Goal: Information Seeking & Learning: Check status

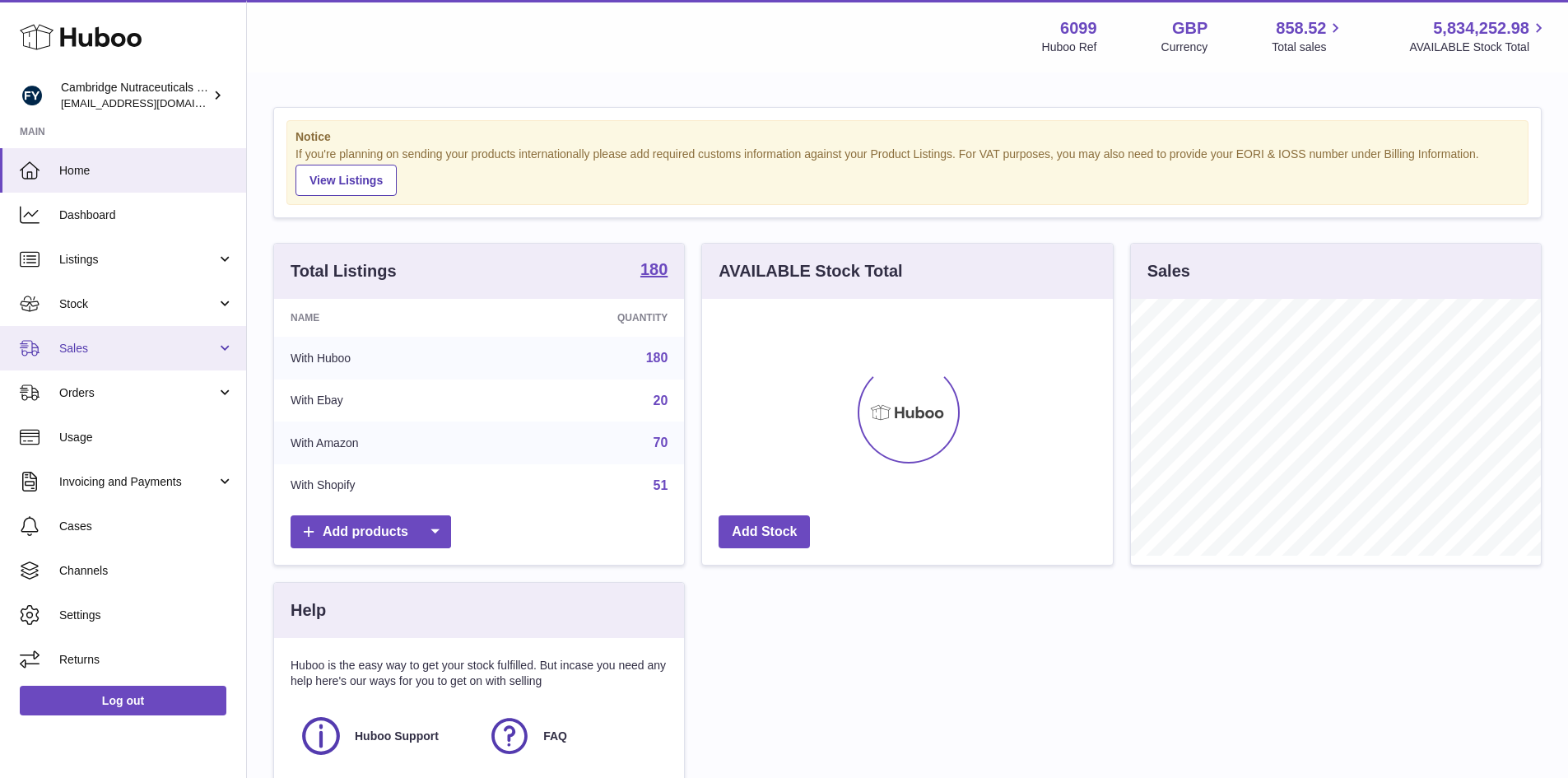
scroll to position [256, 411]
click at [133, 337] on link "Sales" at bounding box center [123, 348] width 246 height 44
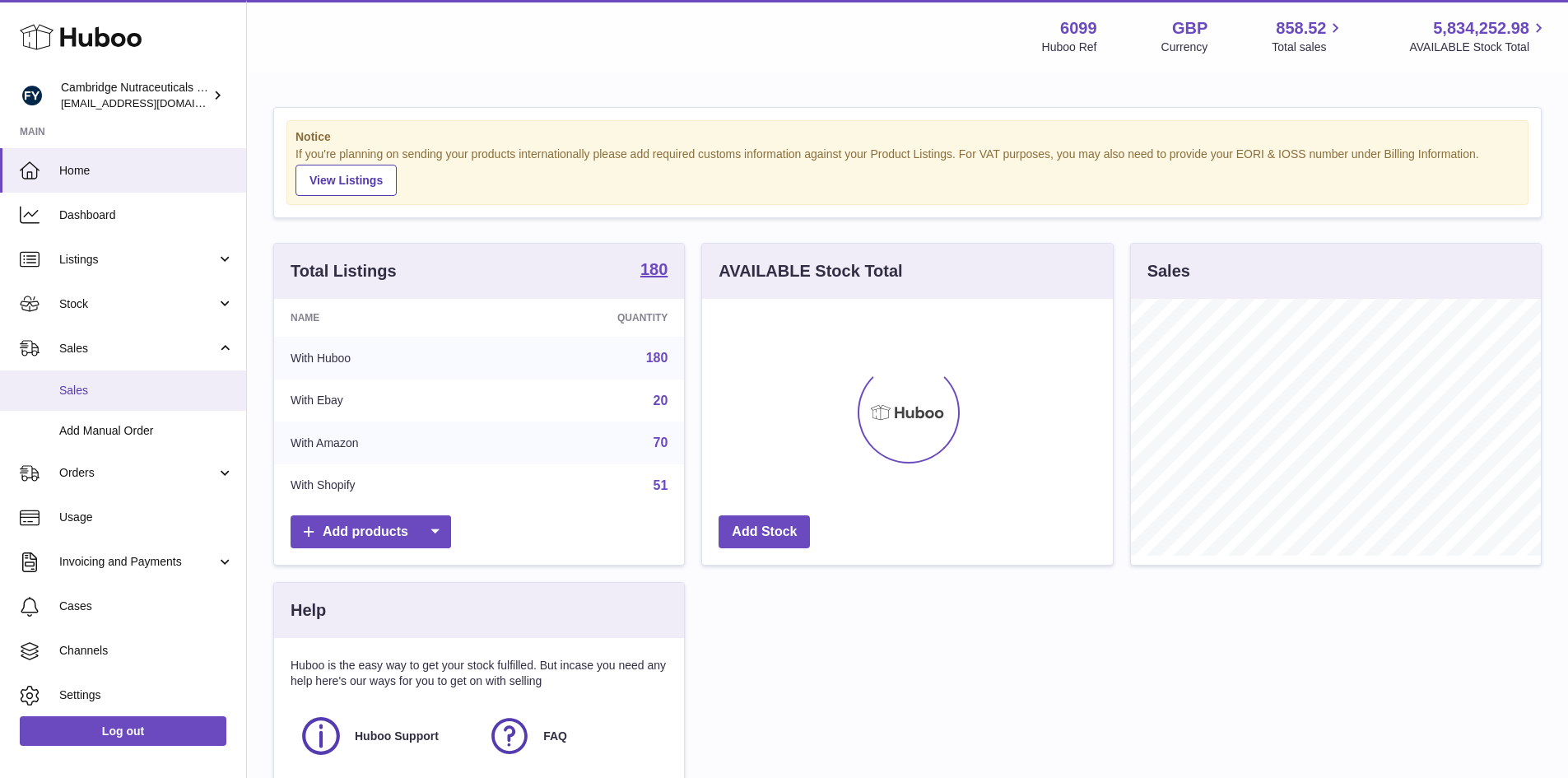
click at [131, 387] on span "Sales" at bounding box center [147, 390] width 175 height 15
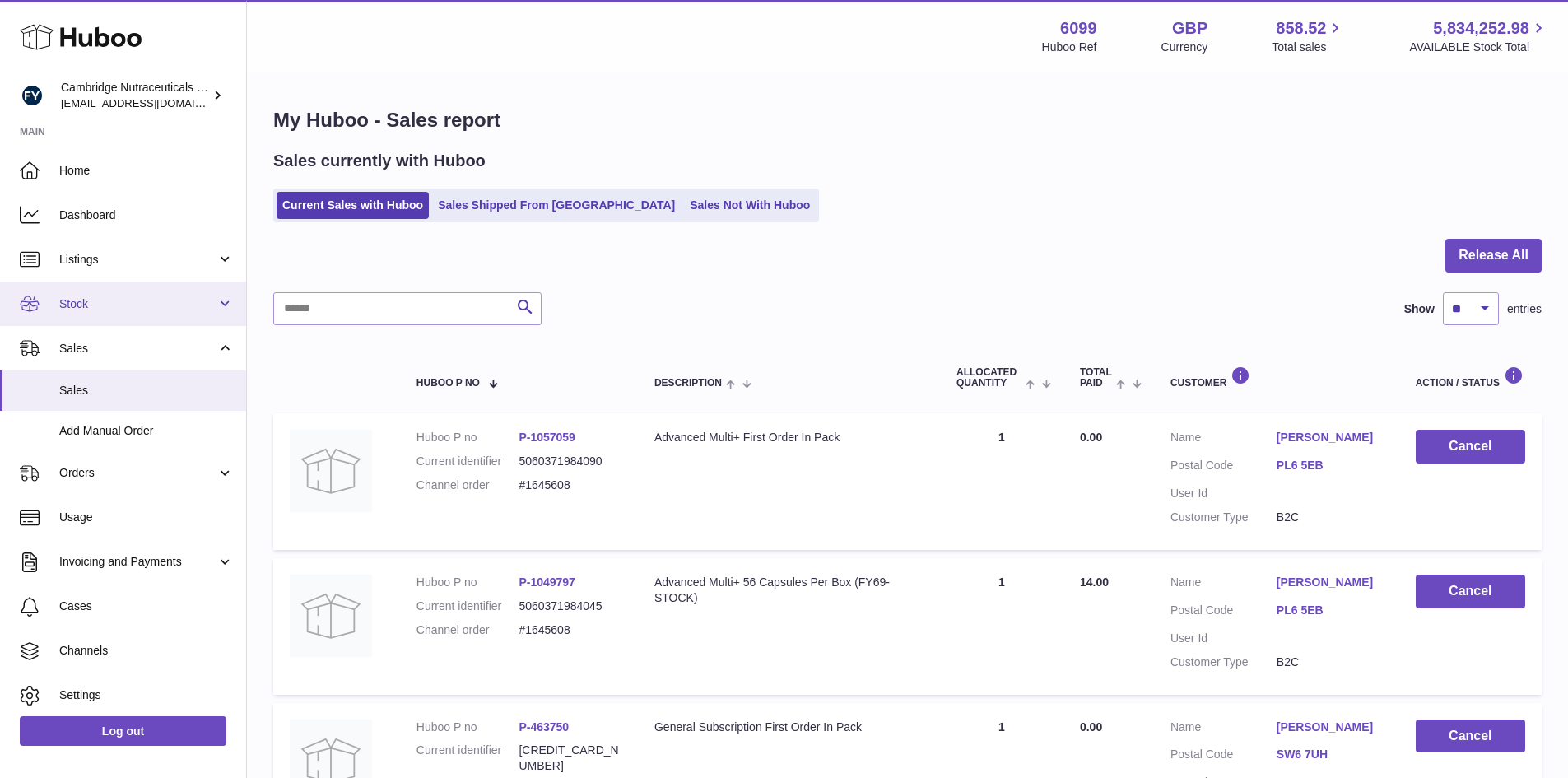
click at [116, 310] on span "Stock" at bounding box center [138, 304] width 157 height 15
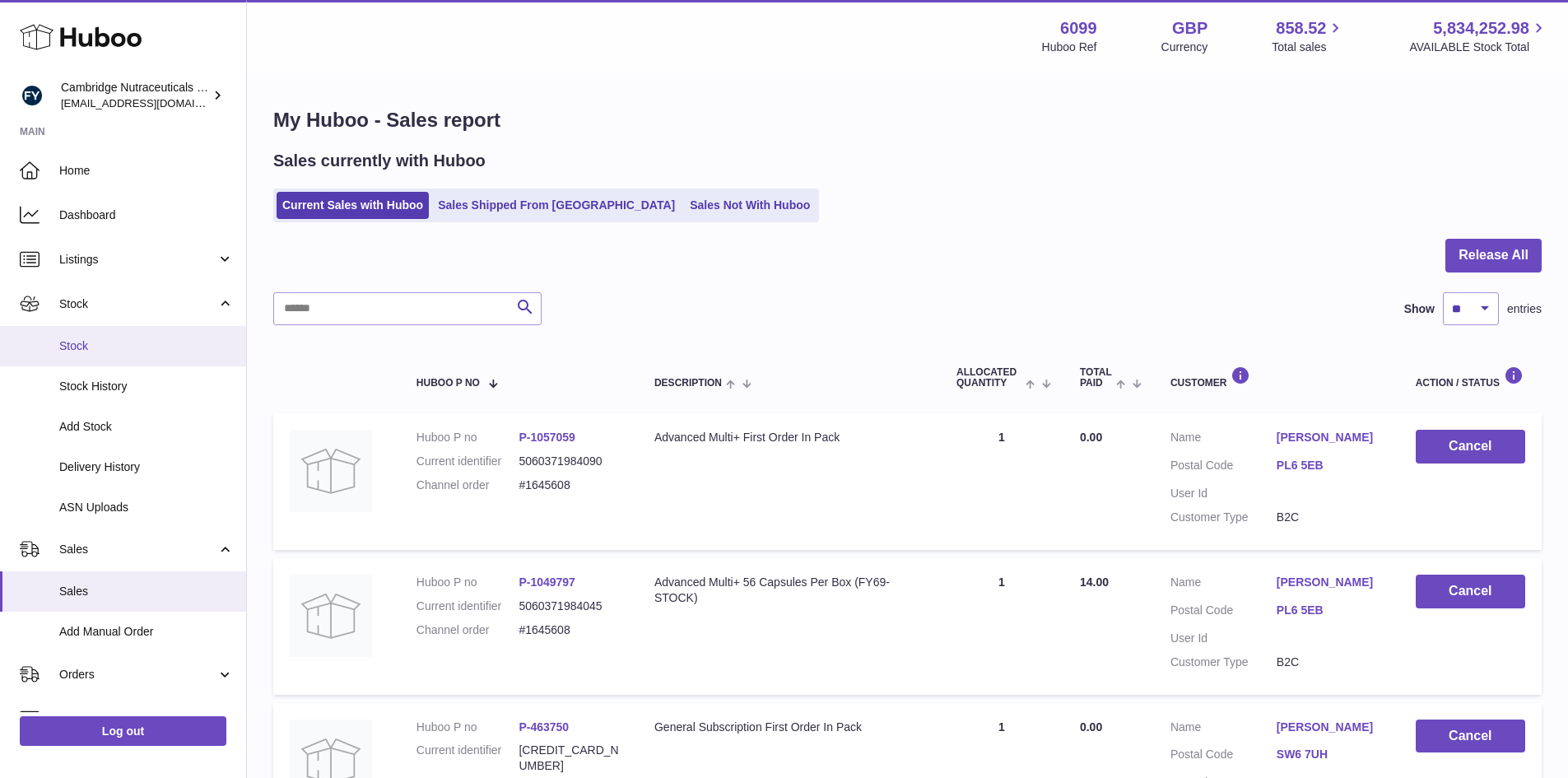
click at [116, 347] on span "Stock" at bounding box center [147, 346] width 175 height 15
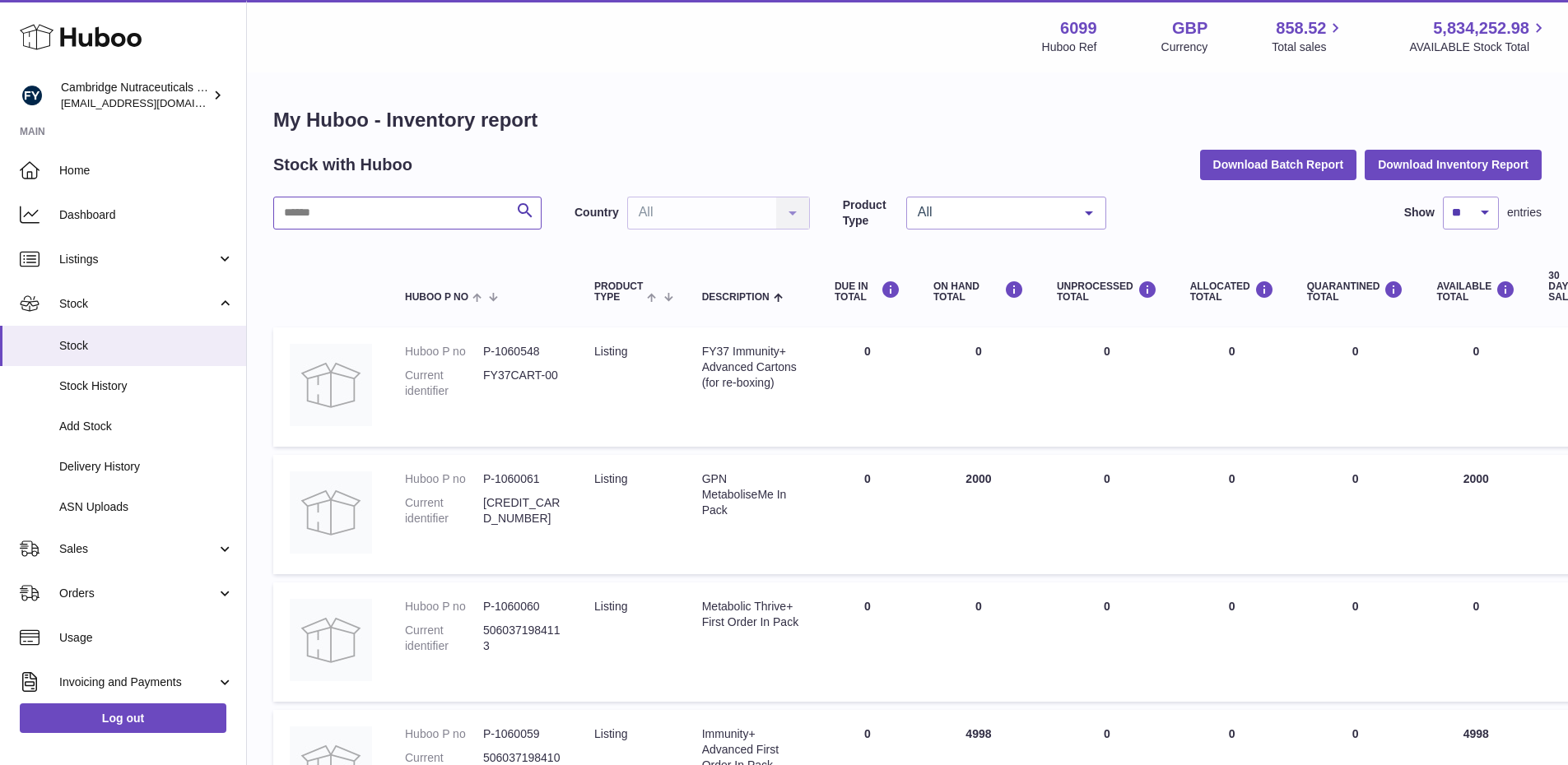
click at [366, 213] on input "text" at bounding box center [407, 213] width 268 height 33
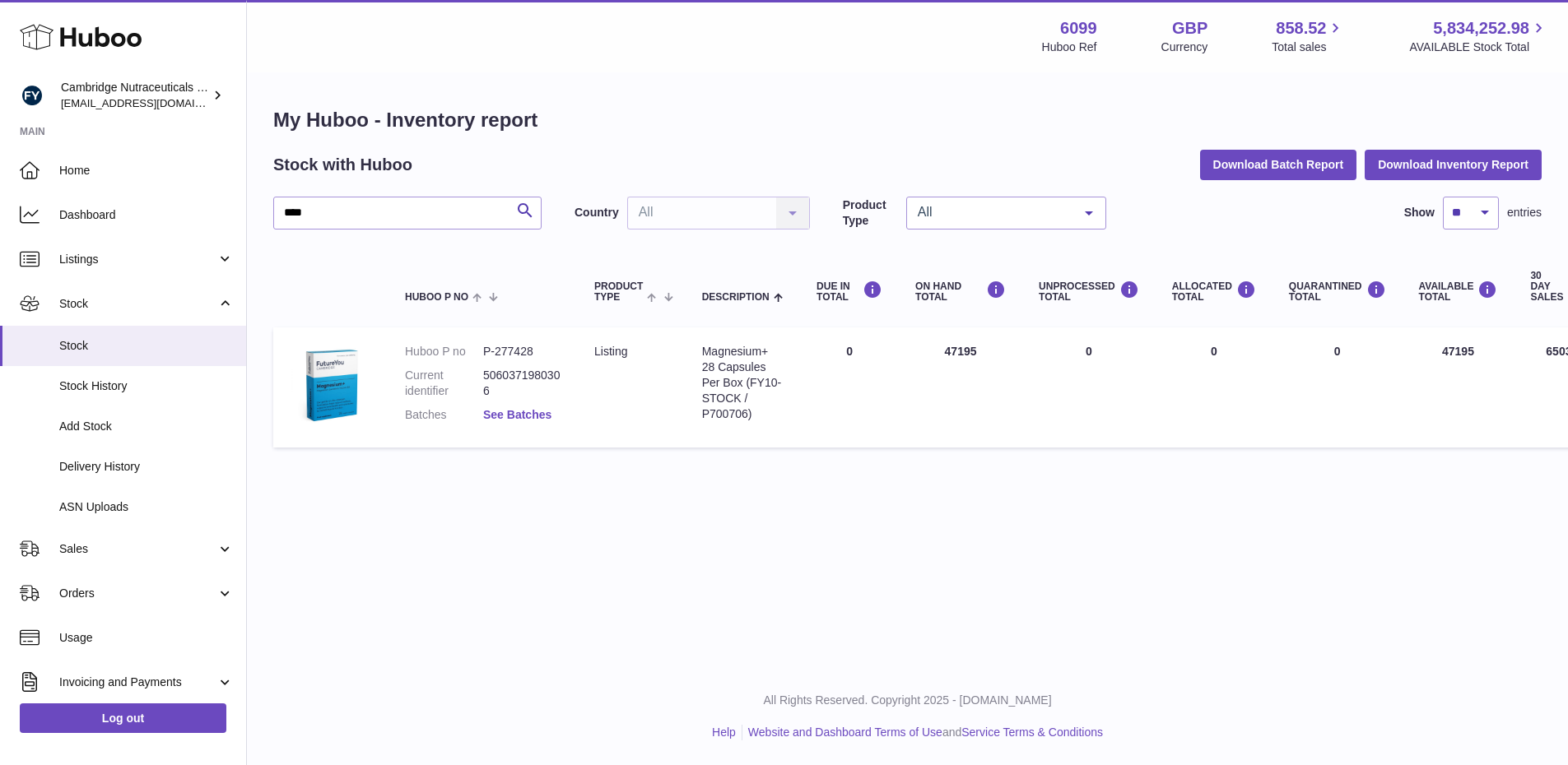
click at [547, 411] on link "See Batches" at bounding box center [517, 414] width 68 height 13
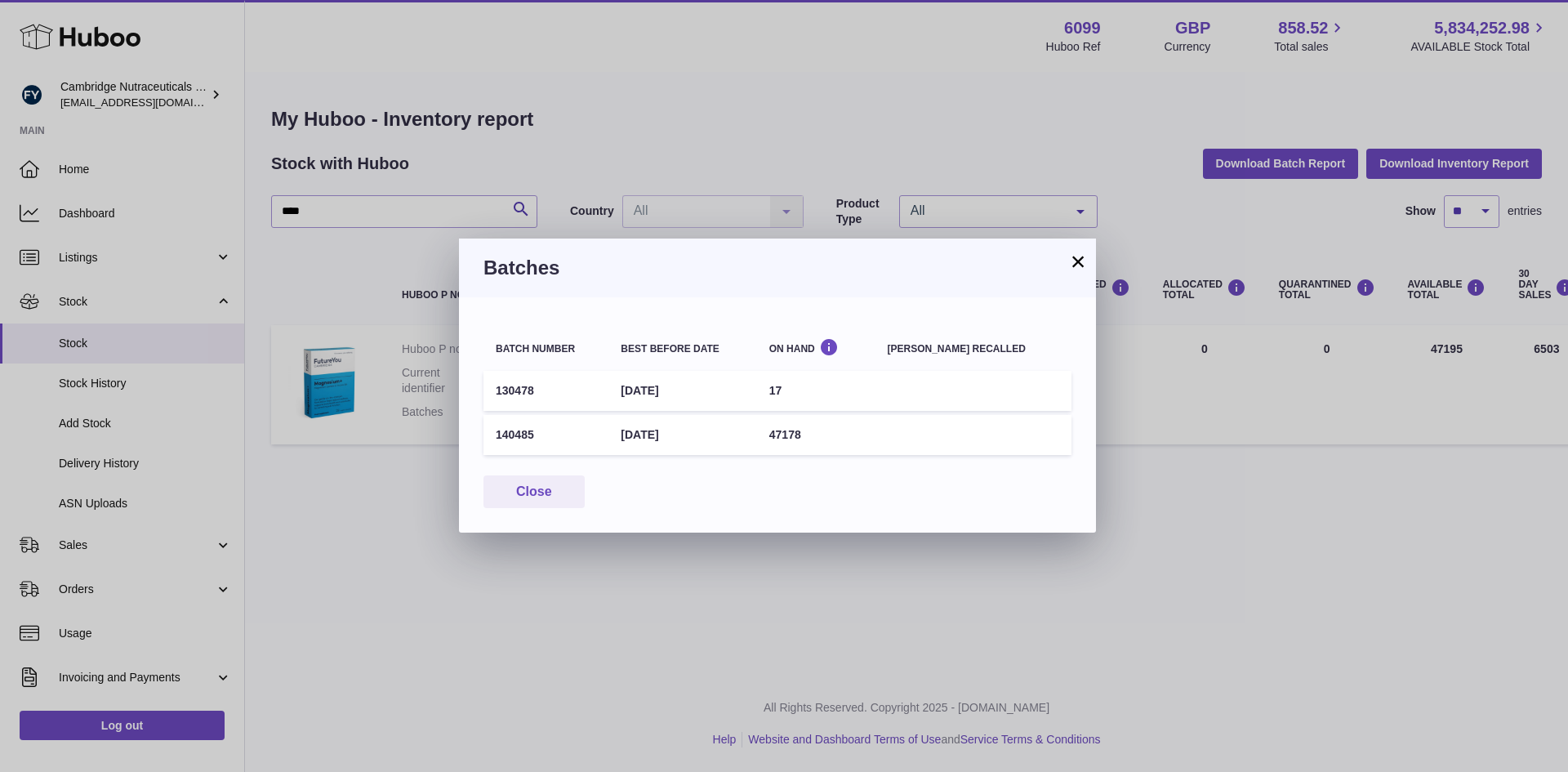
click at [1083, 263] on button "×" at bounding box center [1077, 260] width 19 height 19
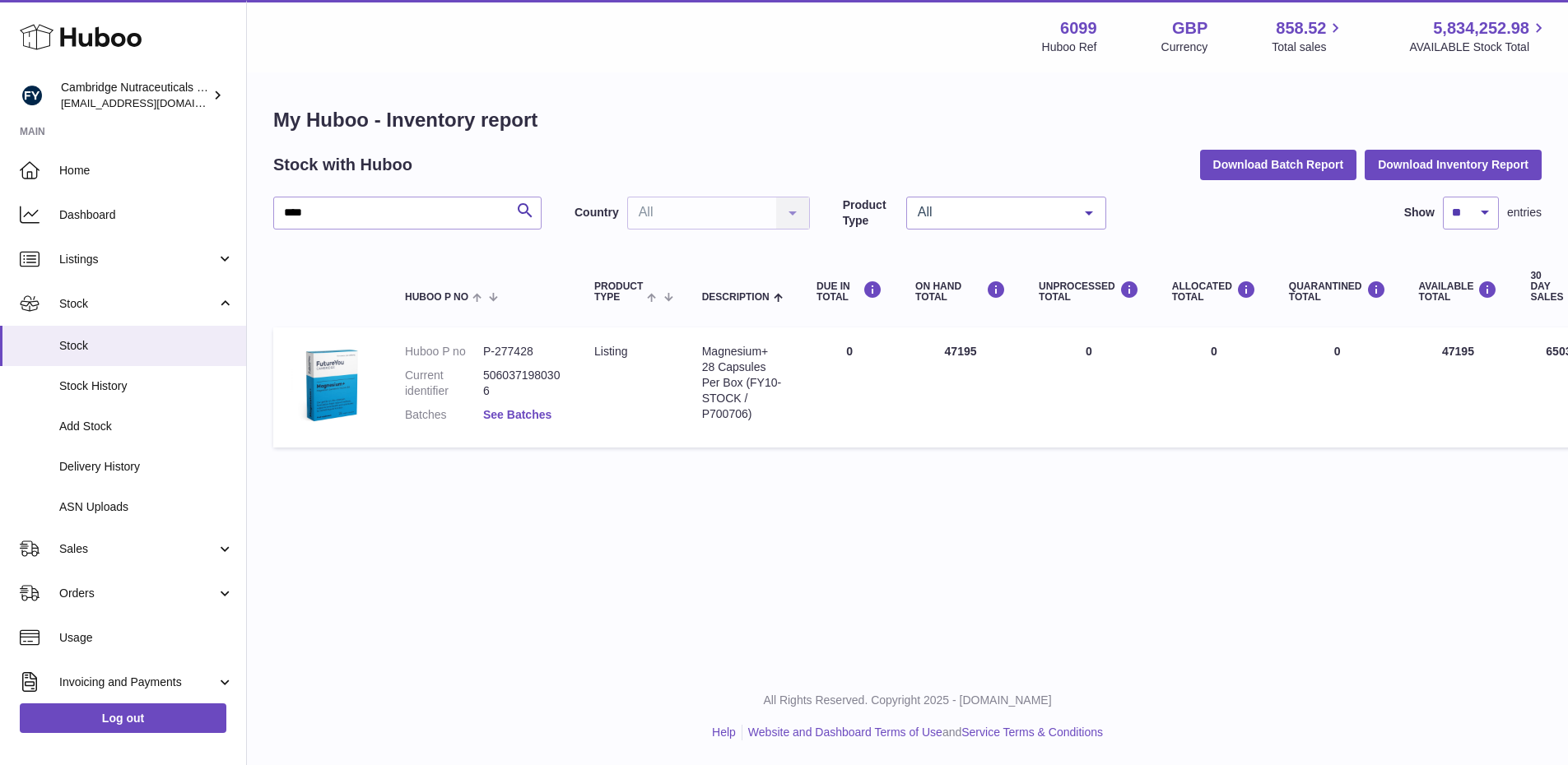
click at [513, 409] on link "See Batches" at bounding box center [517, 414] width 68 height 13
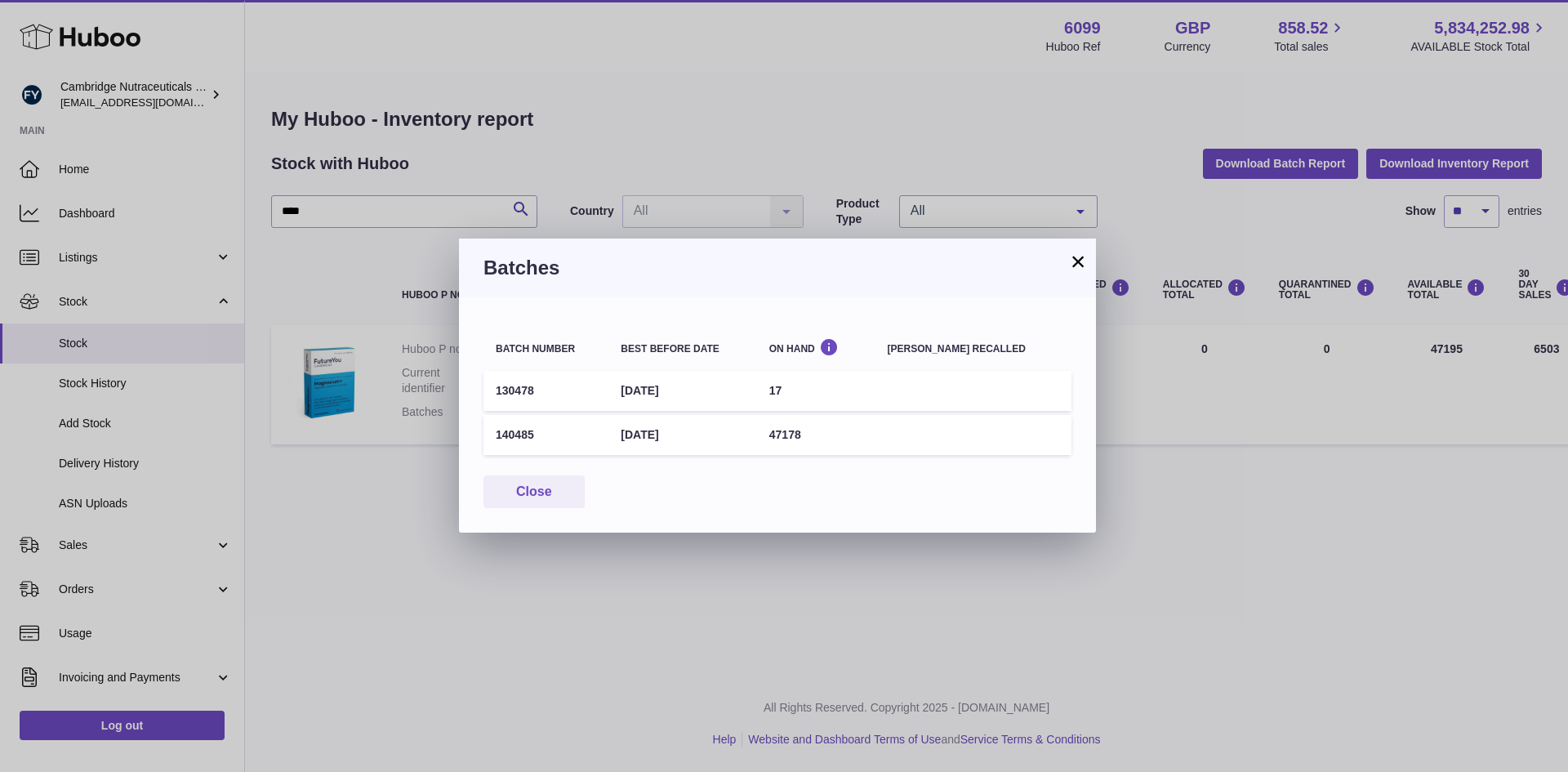
click at [1079, 266] on button "×" at bounding box center [1077, 260] width 19 height 19
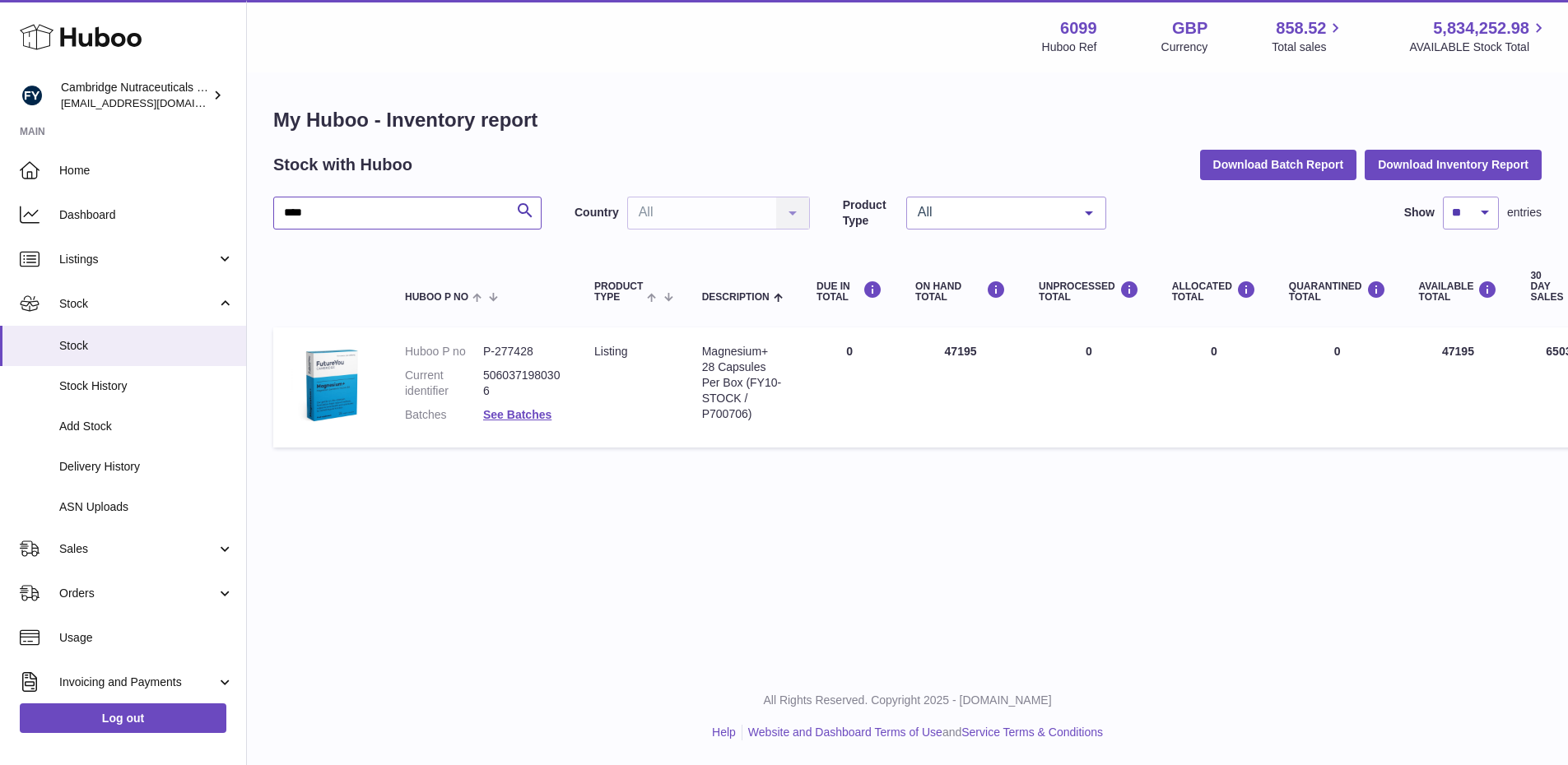
click at [357, 210] on input "****" at bounding box center [407, 213] width 268 height 33
type input "*"
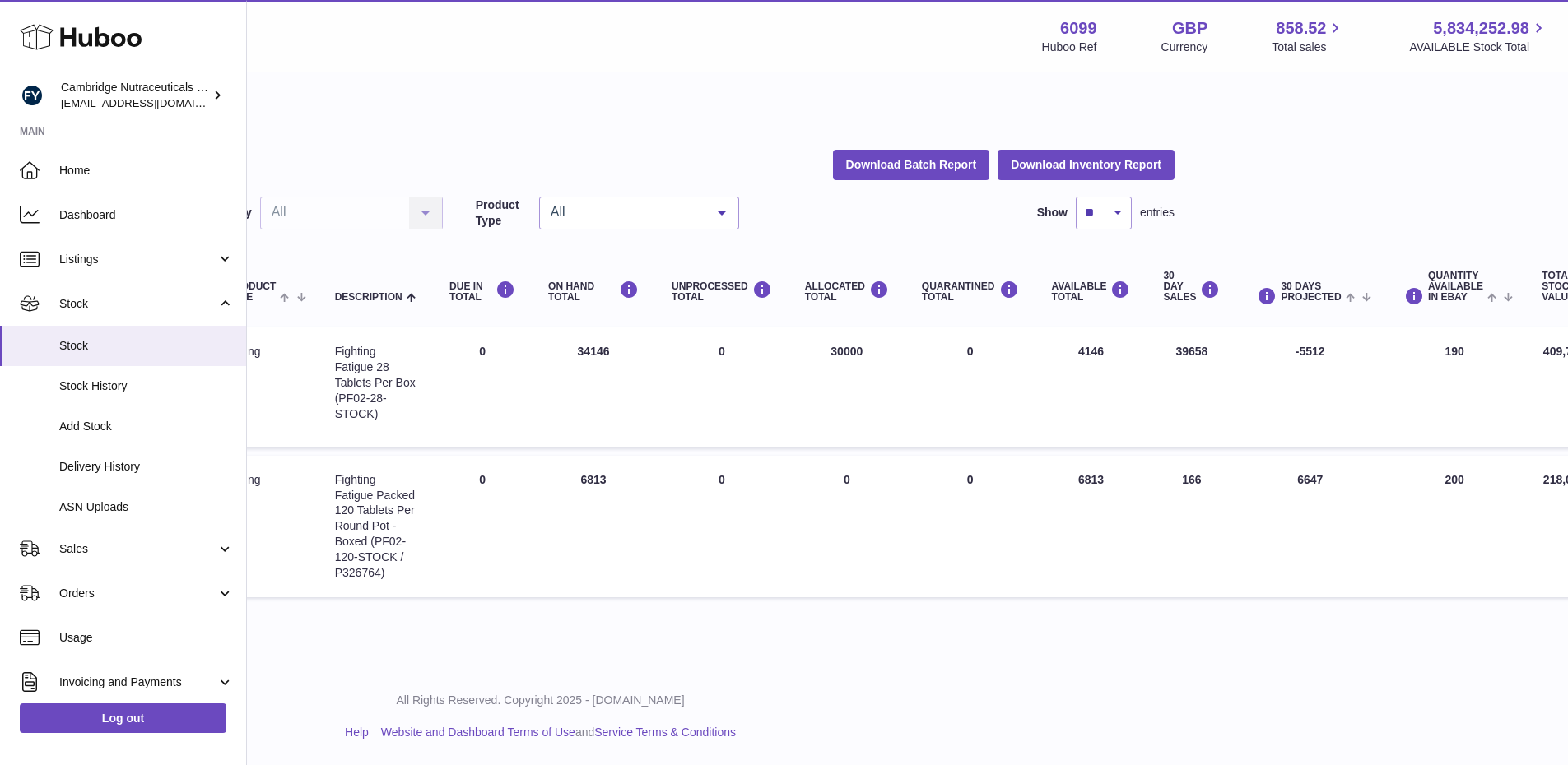
scroll to position [0, 435]
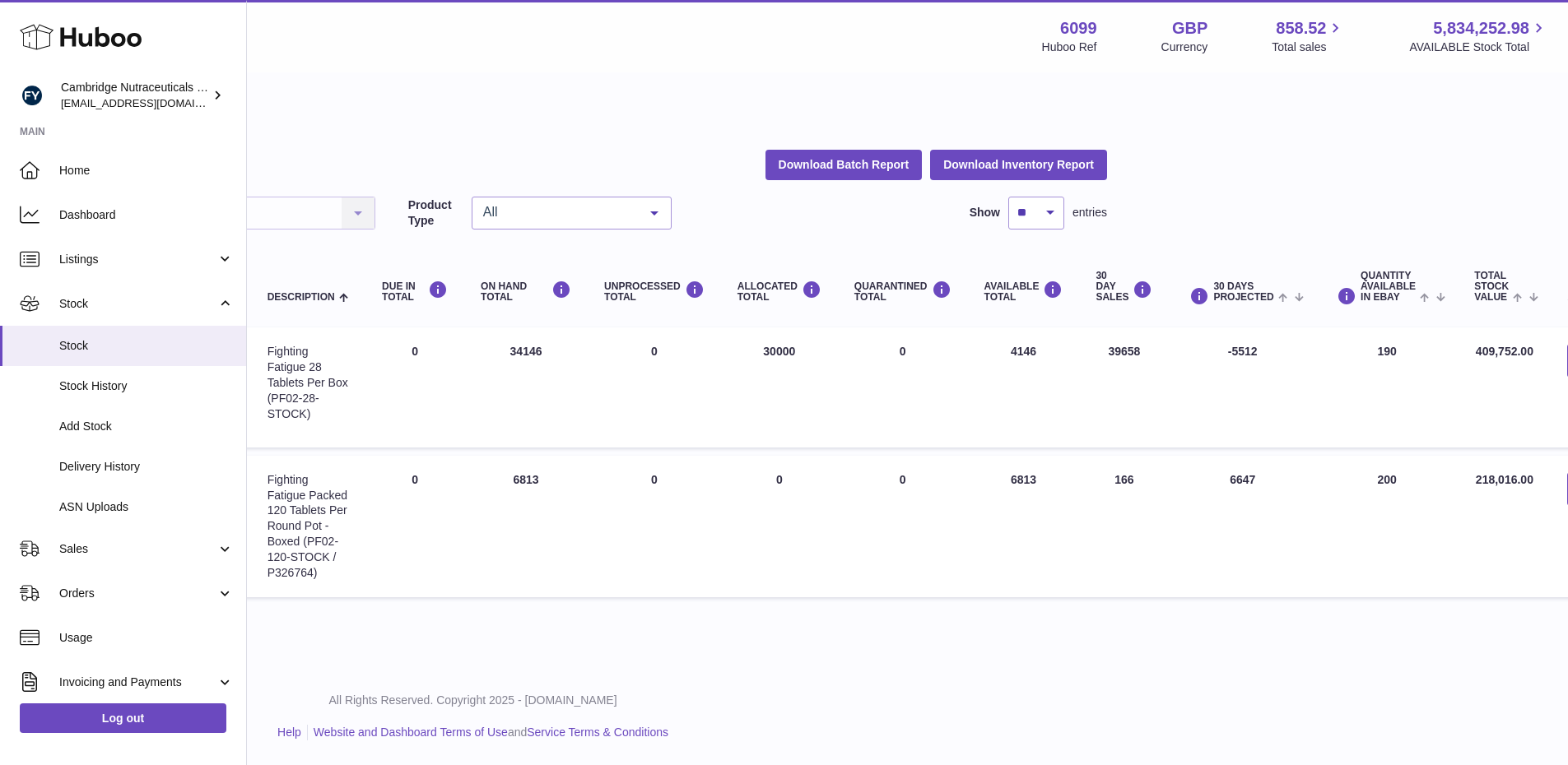
click at [275, 207] on div "Country All All No elements found. Consider changing the search query. List is …" at bounding box center [257, 213] width 235 height 33
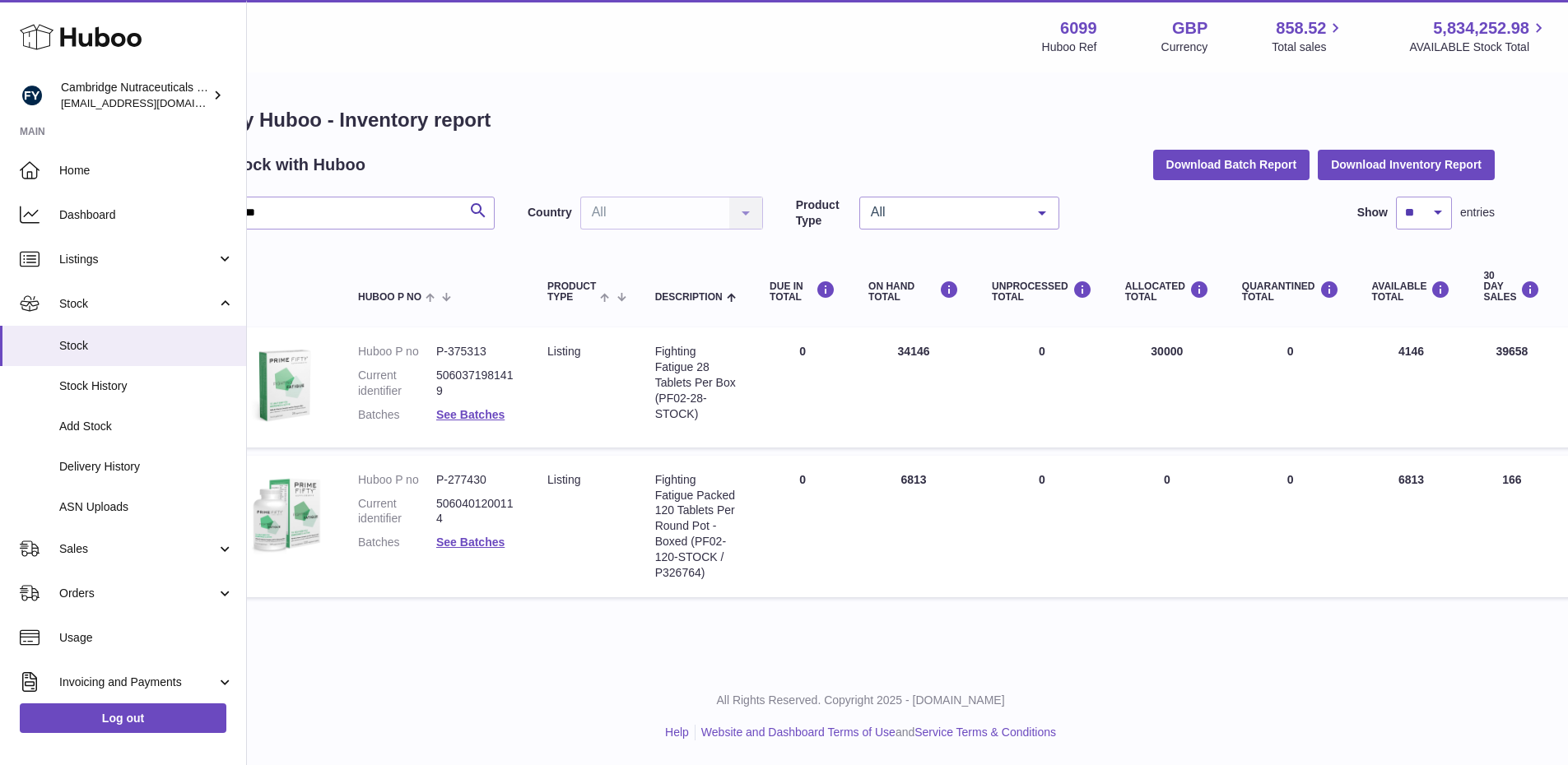
scroll to position [0, 32]
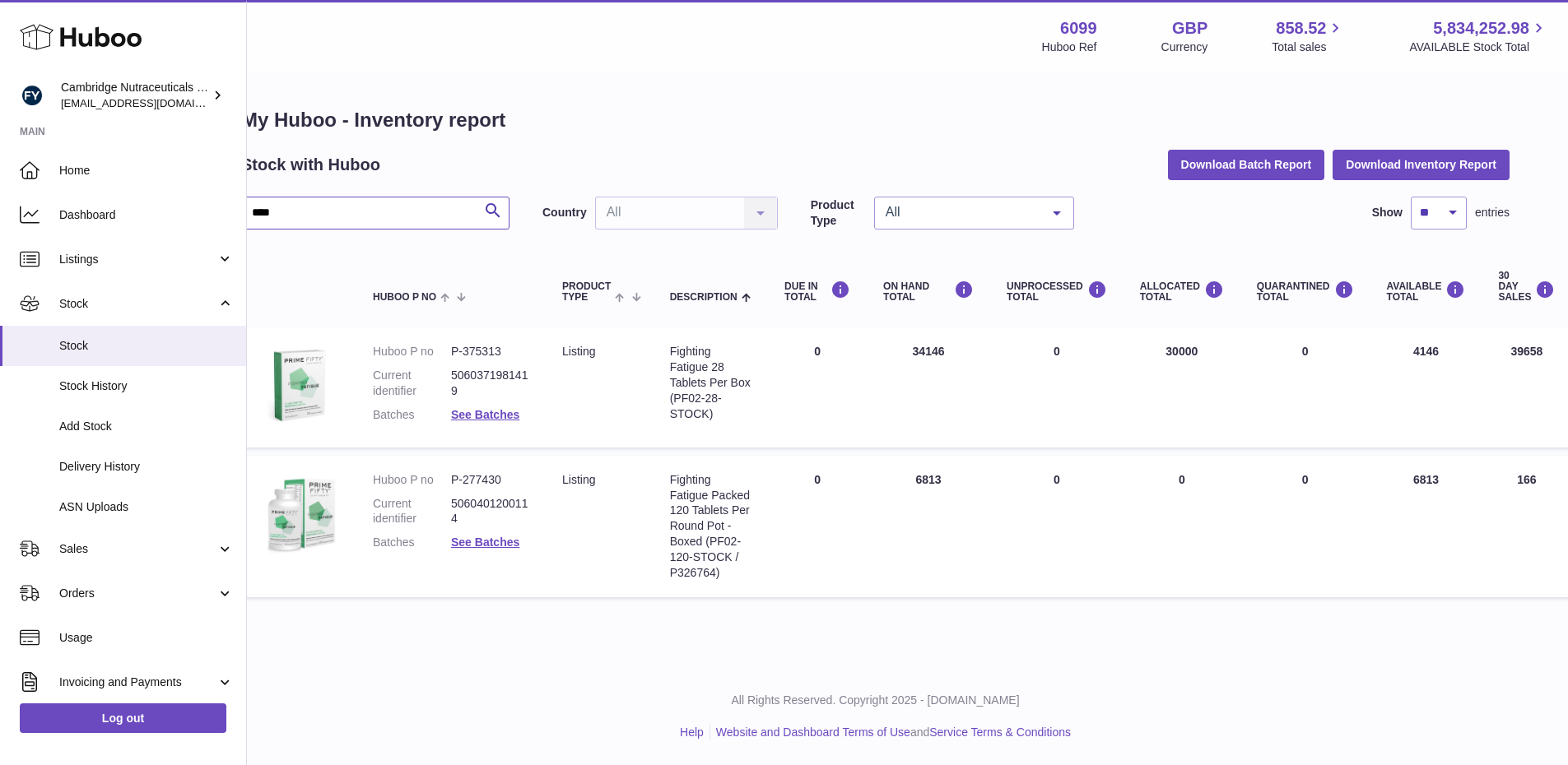
click at [310, 221] on input "****" at bounding box center [375, 213] width 268 height 33
type input "*"
type input "****"
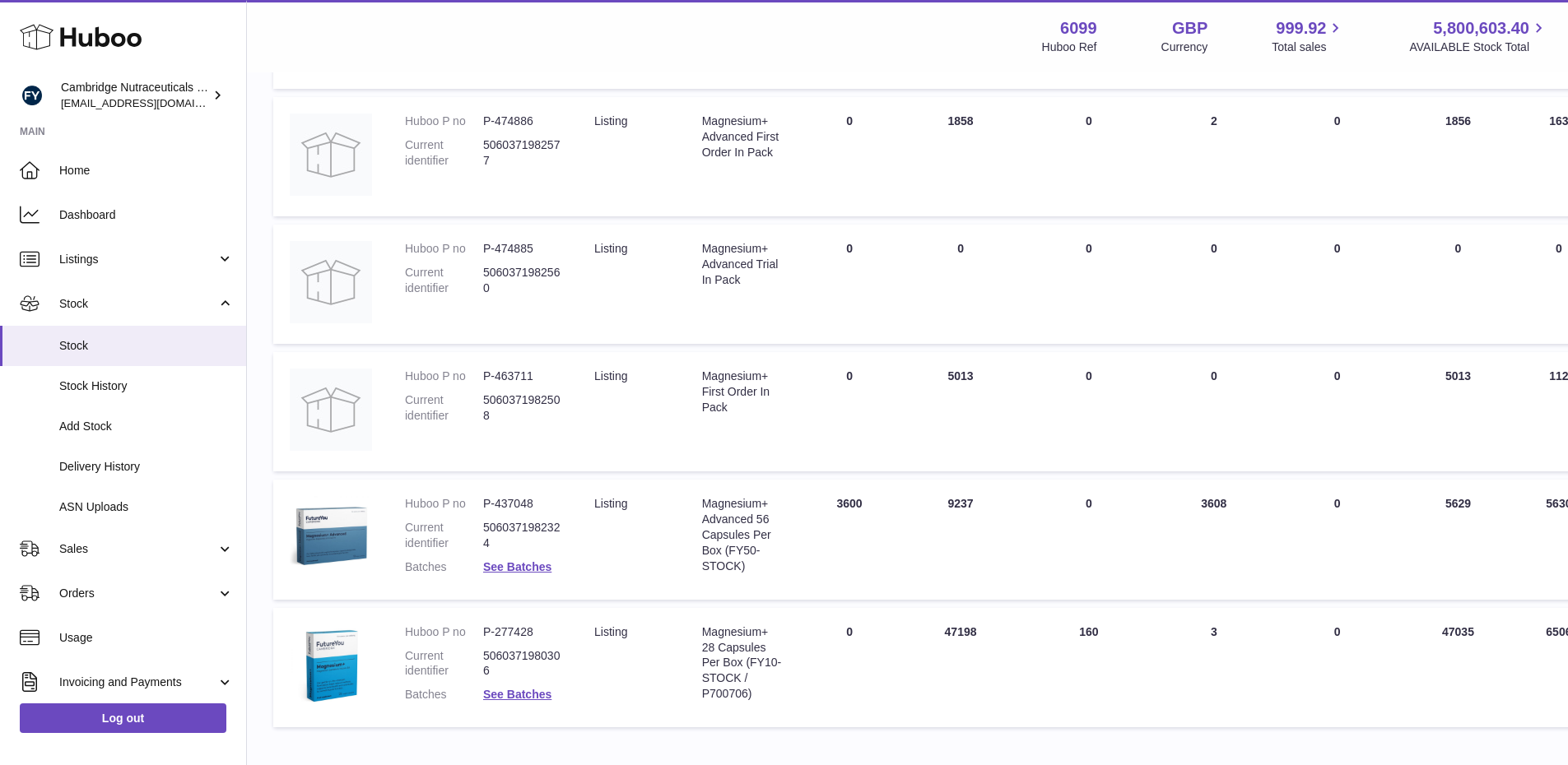
click at [1050, 670] on td "UNPROCESSED Total 160" at bounding box center [1088, 668] width 133 height 120
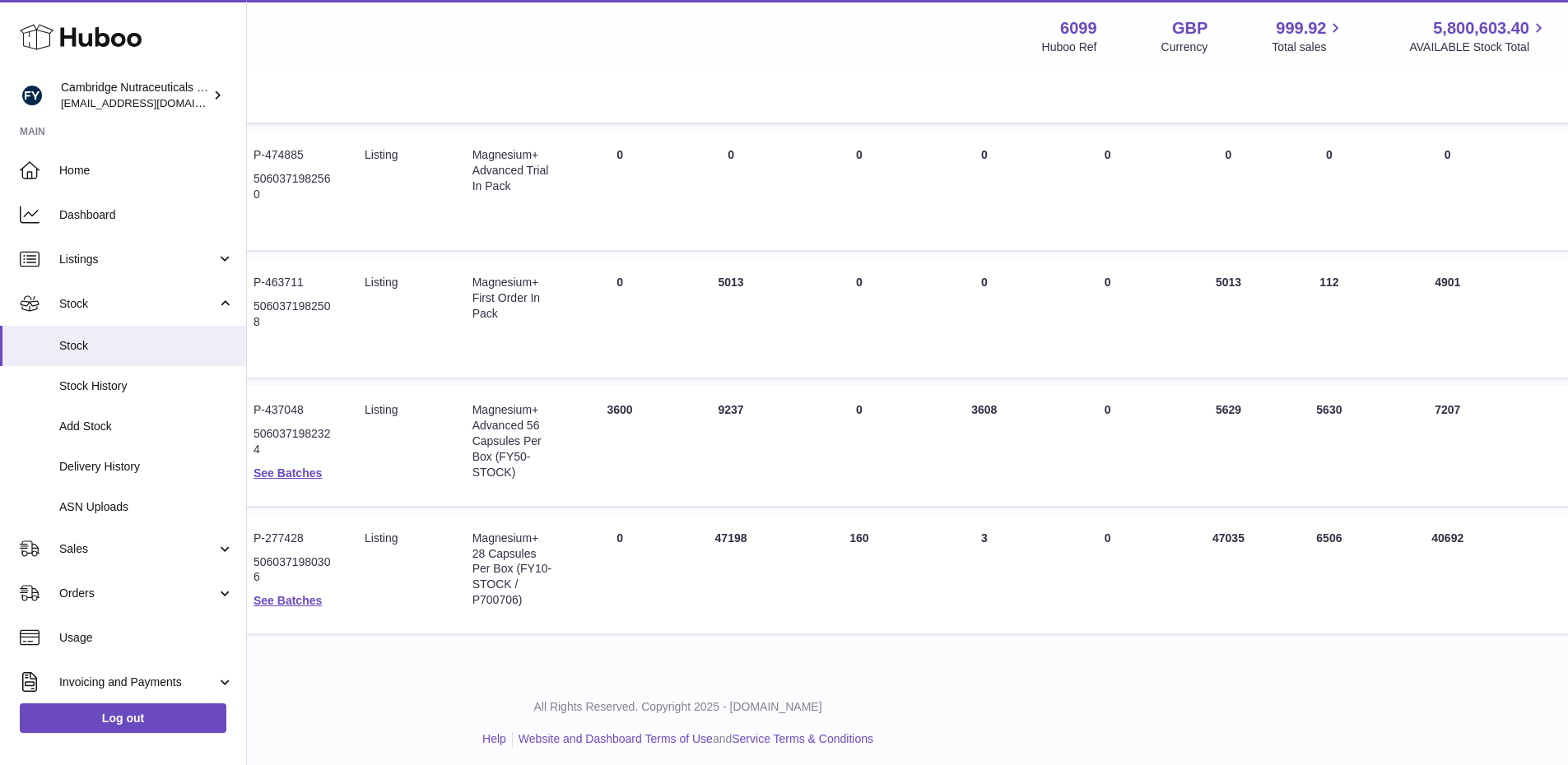
scroll to position [841, 229]
